Goal: Contribute content: Contribute content

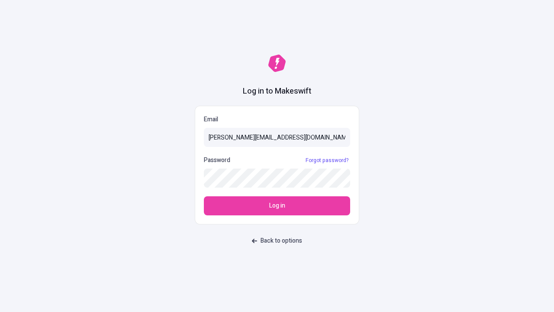
type input "[PERSON_NAME][EMAIL_ADDRESS][DOMAIN_NAME]"
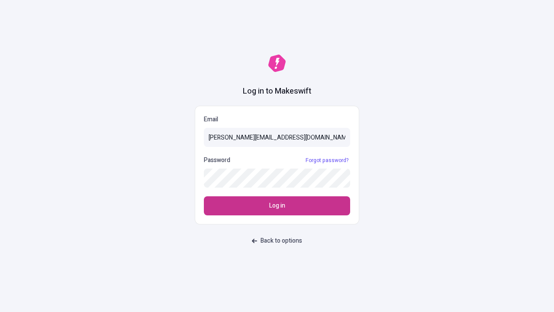
click at [277, 206] on span "Log in" at bounding box center [277, 206] width 16 height 10
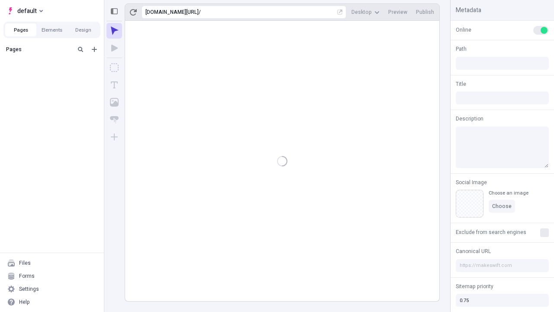
type input "/deep-link-accedo"
click at [24, 11] on span "default" at bounding box center [26, 11] width 19 height 10
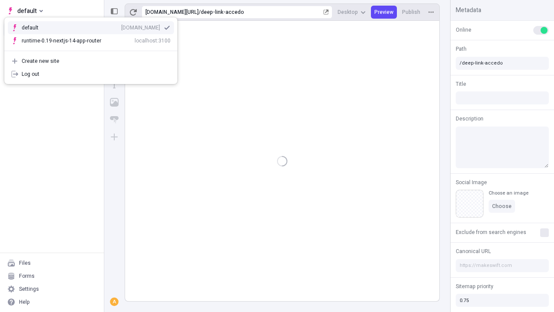
click at [121, 26] on div "qee9k4dy7d.staging.makeswift.site" at bounding box center [140, 27] width 39 height 7
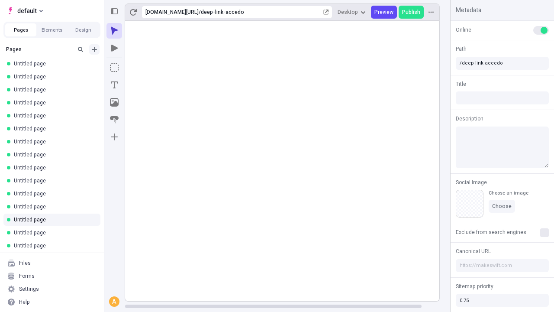
click at [94, 49] on icon "Add new" at bounding box center [94, 49] width 5 height 5
click at [140, 67] on span "Blank page" at bounding box center [146, 67] width 54 height 7
click at [114, 68] on icon "Box" at bounding box center [114, 67] width 9 height 9
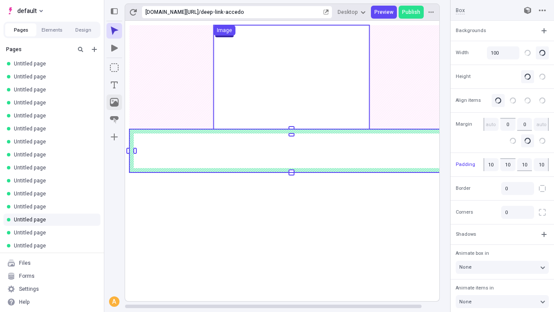
click at [114, 102] on icon "Image" at bounding box center [114, 102] width 9 height 9
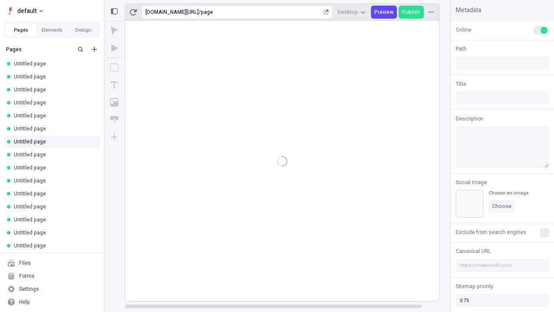
click at [291, 151] on rect at bounding box center [291, 161] width 333 height 280
type input "/page"
